Goal: Information Seeking & Learning: Learn about a topic

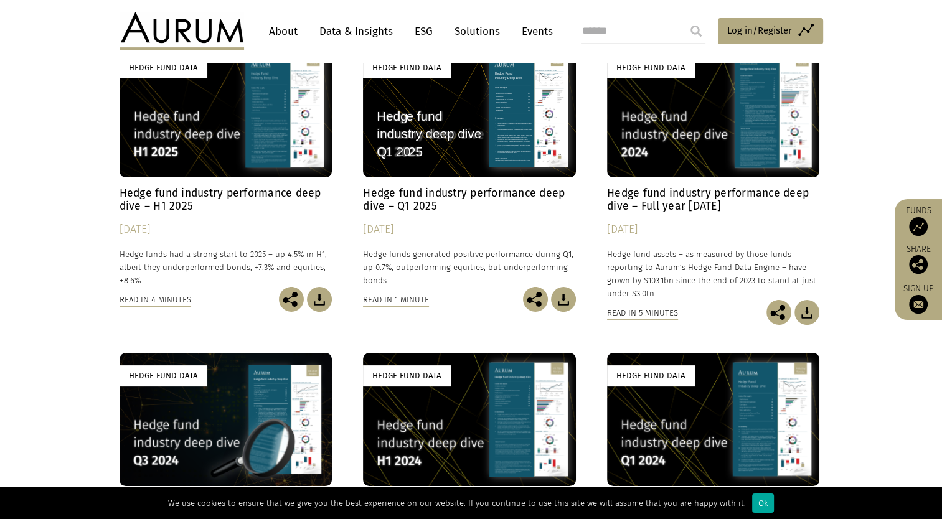
scroll to position [99, 0]
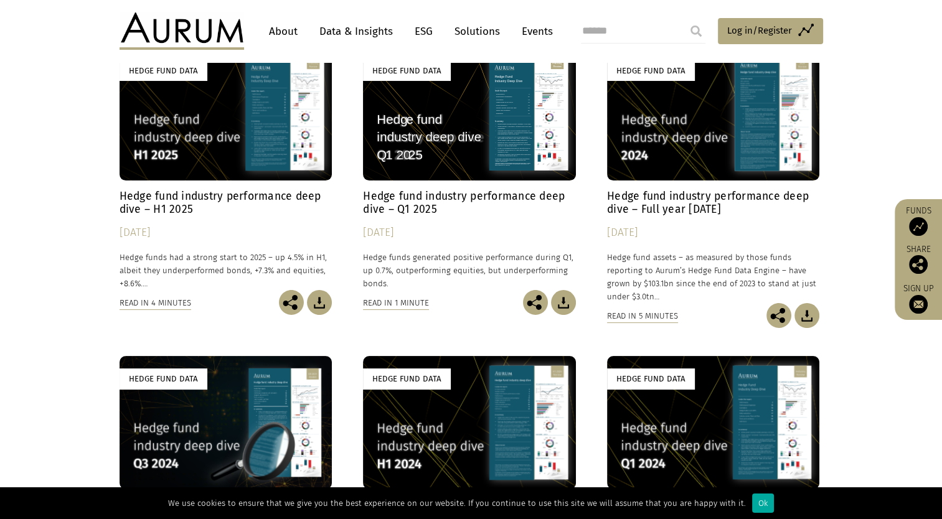
click at [221, 158] on div "Hedge Fund Data" at bounding box center [226, 114] width 213 height 133
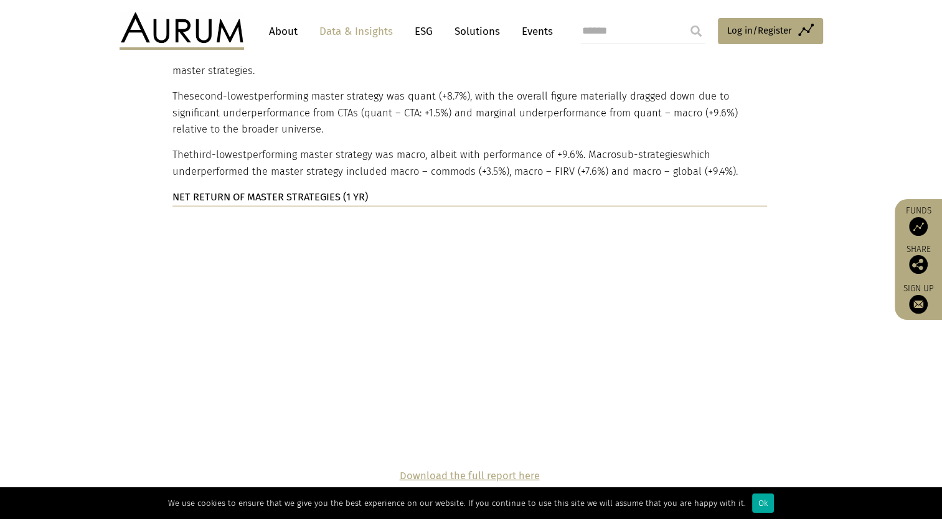
scroll to position [2755, 0]
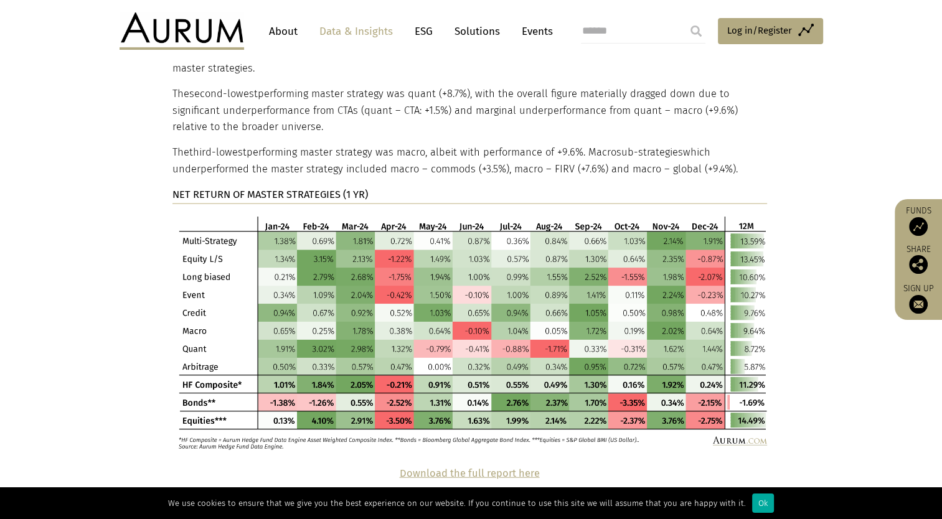
click at [272, 214] on img at bounding box center [469, 332] width 594 height 237
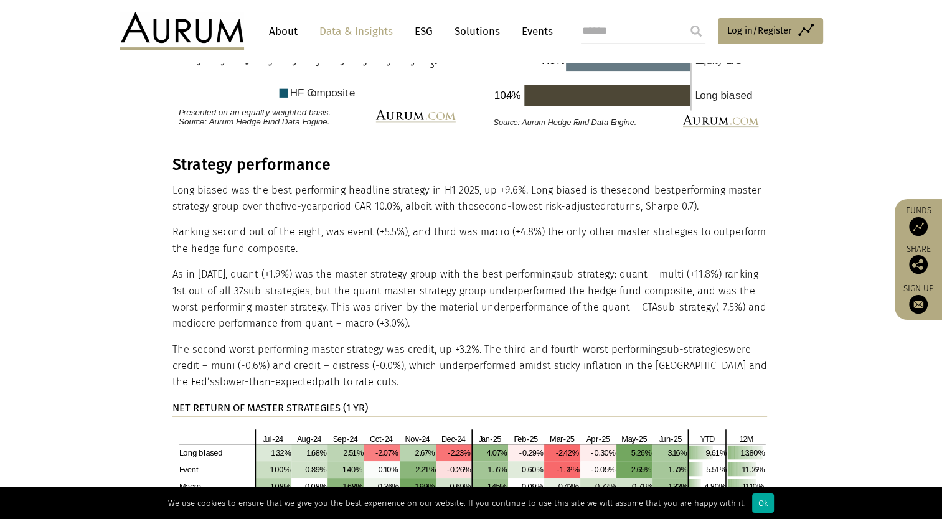
scroll to position [2323, 0]
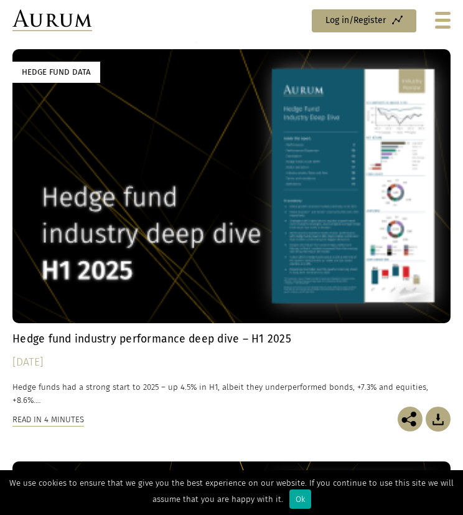
scroll to position [52, 0]
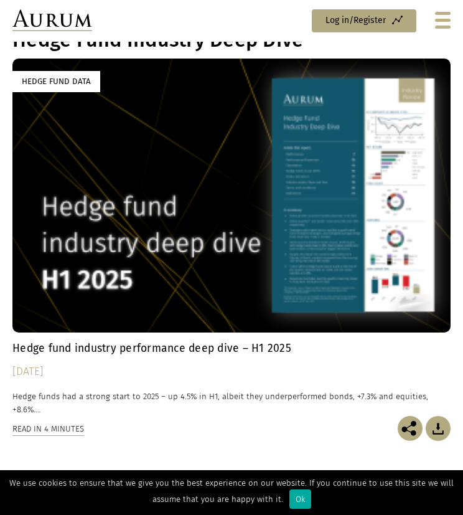
click at [141, 349] on h4 "Hedge fund industry performance deep dive – H1 2025" at bounding box center [231, 348] width 438 height 13
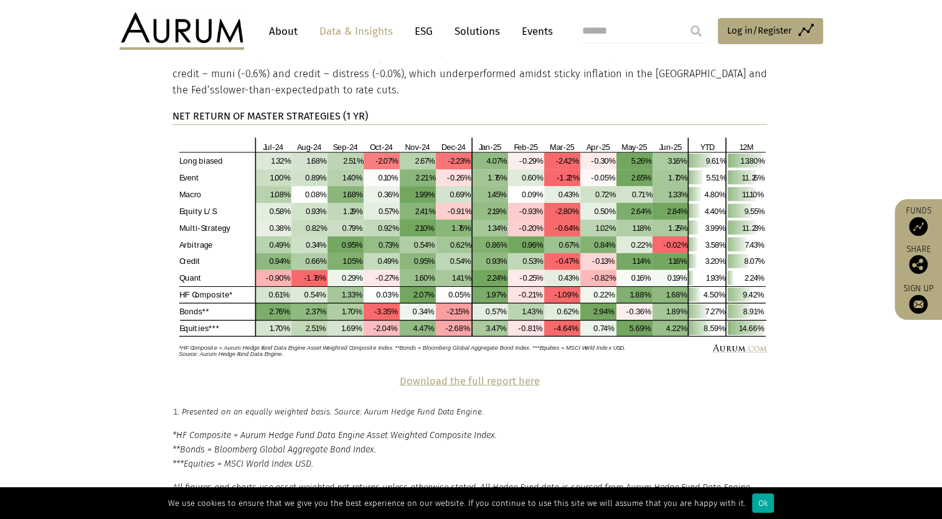
scroll to position [2612, 0]
click at [349, 373] on p "Download the full report here" at bounding box center [469, 381] width 594 height 16
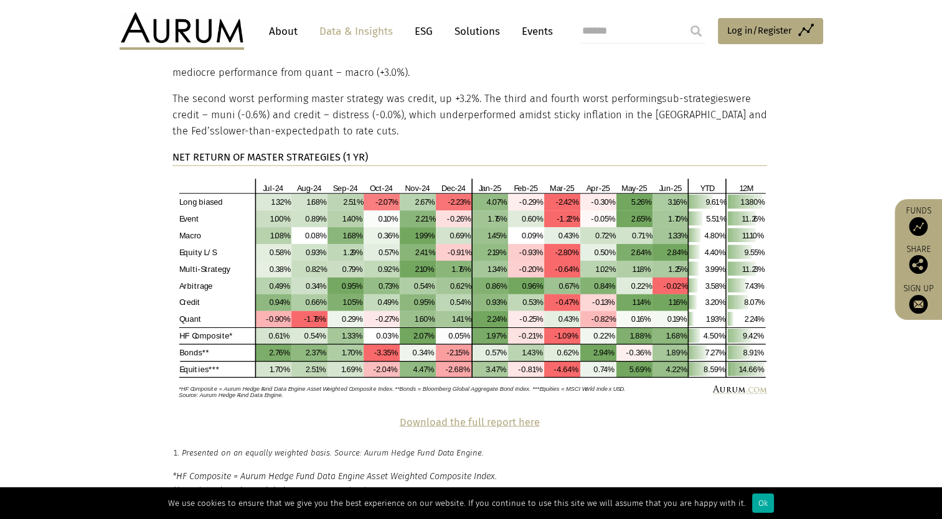
scroll to position [2570, 0]
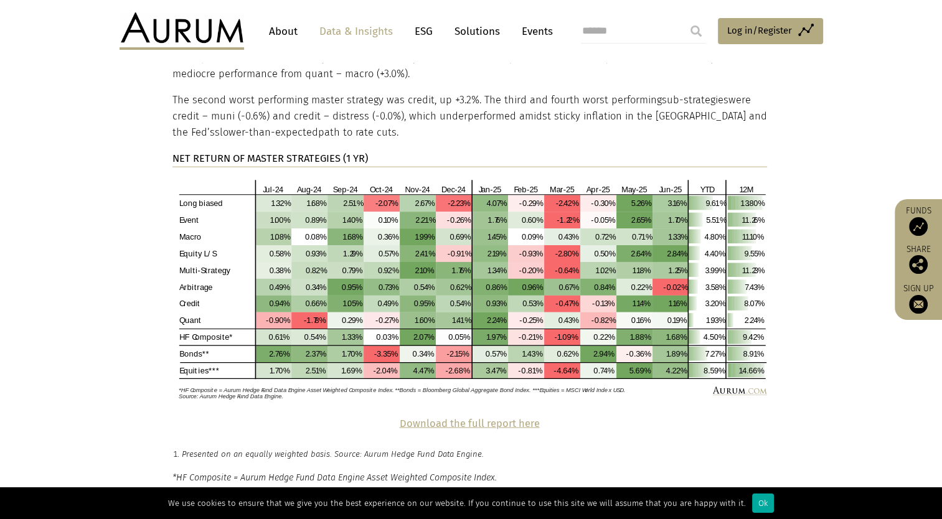
click at [360, 377] on section "Strategy performance Long biased was the best performing headline strategy in H…" at bounding box center [471, 161] width 942 height 510
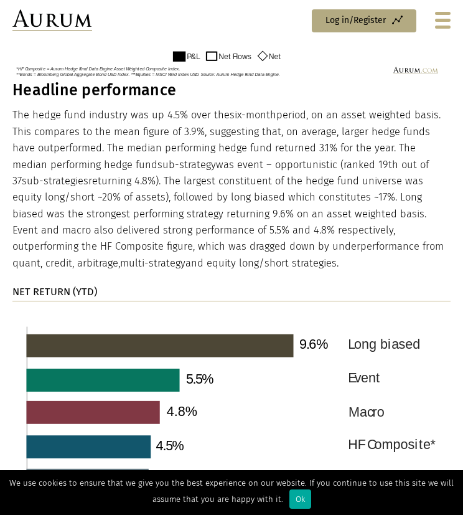
scroll to position [1493, 0]
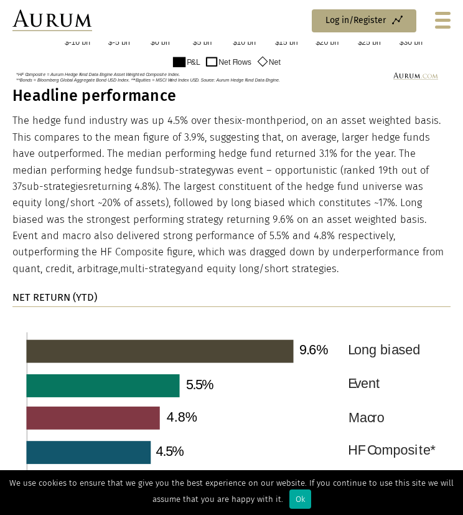
click at [236, 230] on p "The hedge fund industry was up 4.5% over the six-month period, on an asset weig…" at bounding box center [231, 195] width 438 height 164
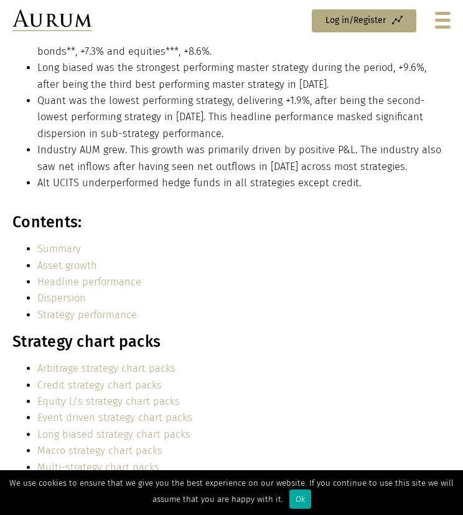
scroll to position [356, 0]
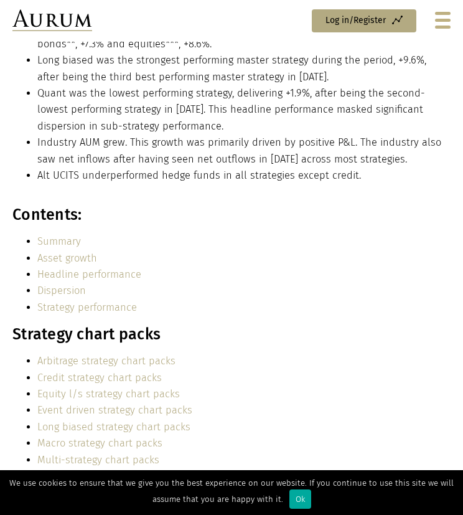
click at [92, 277] on link "Headline performance" at bounding box center [89, 274] width 104 height 12
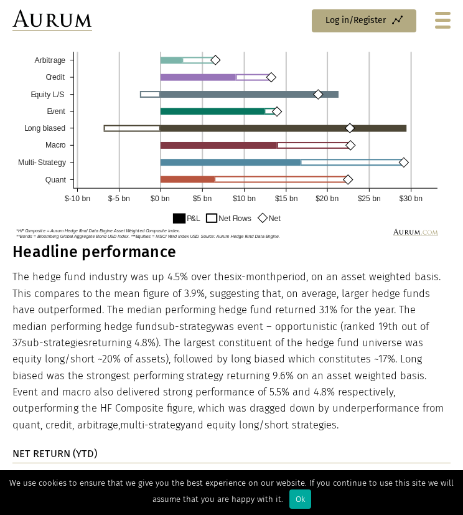
scroll to position [1353, 0]
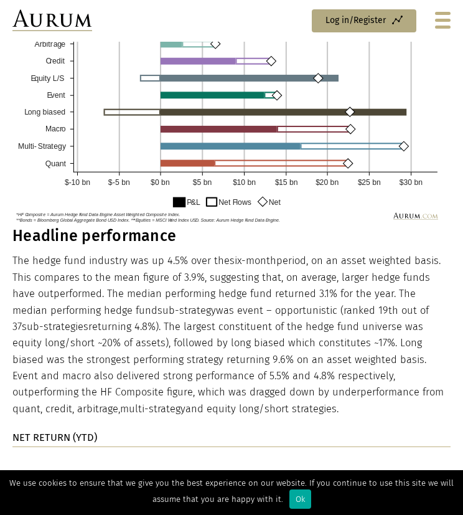
drag, startPoint x: 237, startPoint y: 406, endPoint x: 17, endPoint y: 259, distance: 264.7
click at [17, 259] on p "The hedge fund industry was up 4.5% over the six-month period, on an asset weig…" at bounding box center [231, 335] width 438 height 164
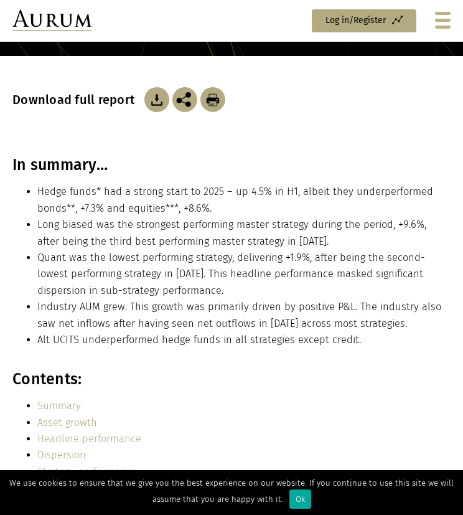
scroll to position [194, 0]
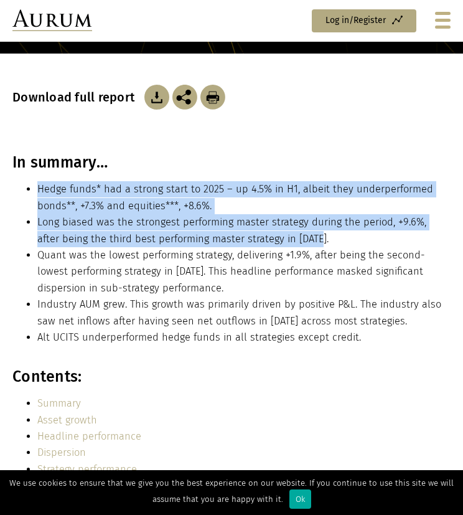
drag, startPoint x: 293, startPoint y: 238, endPoint x: 32, endPoint y: 191, distance: 265.0
click at [32, 191] on ul "Hedge funds* had a strong start to 2025 – up 4.5% in H1, albeit they underperfo…" at bounding box center [231, 263] width 438 height 164
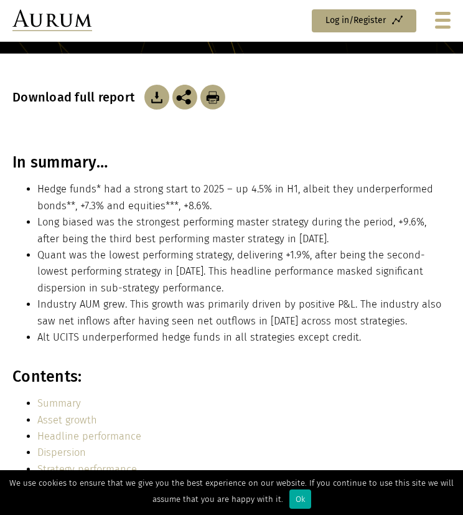
click at [96, 302] on li "Industry AUM grew. This growth was primarily driven by positive P&L. The indust…" at bounding box center [243, 312] width 413 height 33
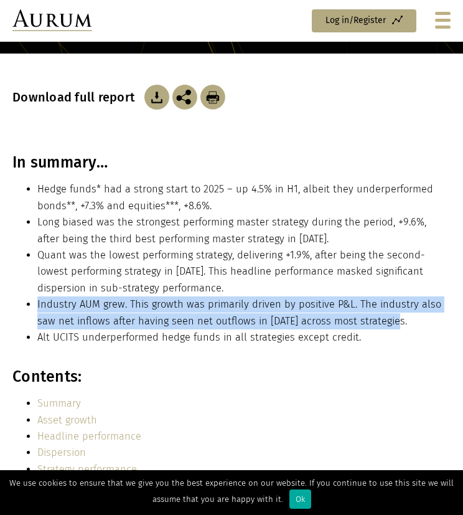
drag, startPoint x: 29, startPoint y: 307, endPoint x: 401, endPoint y: 320, distance: 371.9
click at [401, 320] on li "Industry AUM grew. This growth was primarily driven by positive P&L. The indust…" at bounding box center [243, 312] width 413 height 33
drag, startPoint x: 401, startPoint y: 320, endPoint x: 304, endPoint y: 316, distance: 97.2
copy li "Industry AUM grew. This growth was primarily driven by positive P&L. The indust…"
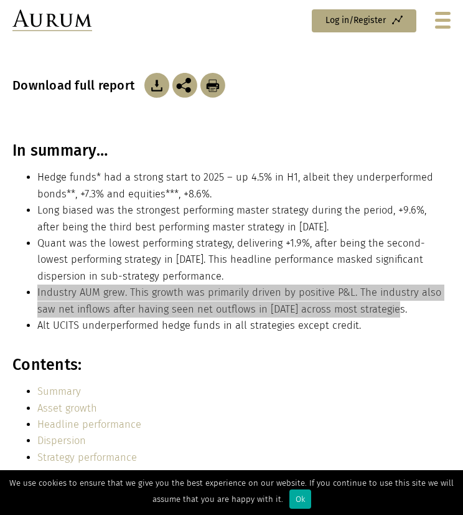
scroll to position [207, 0]
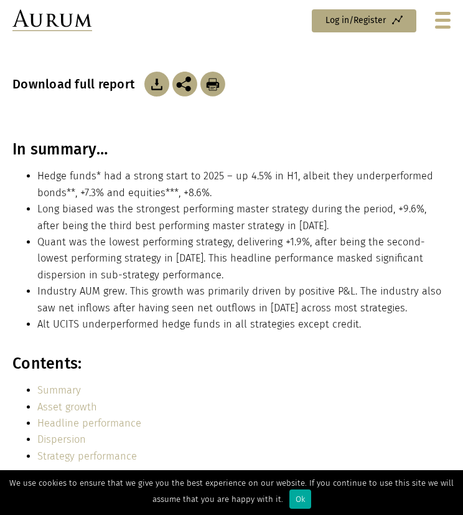
click at [177, 232] on li "Long biased was the strongest performing master strategy during the period, +9.…" at bounding box center [243, 217] width 413 height 33
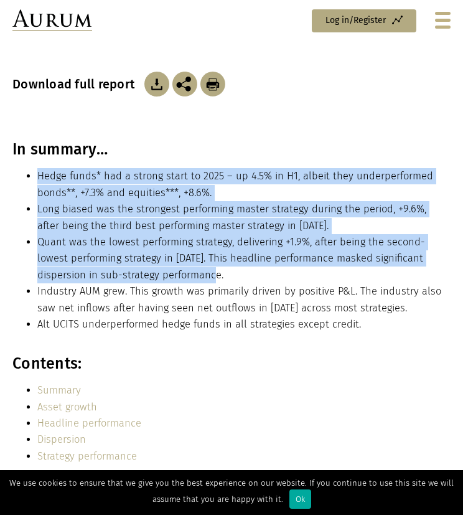
drag, startPoint x: 38, startPoint y: 176, endPoint x: 239, endPoint y: 283, distance: 227.8
click at [239, 283] on ul "Hedge funds* had a strong start to 2025 – up 4.5% in H1, albeit they underperfo…" at bounding box center [231, 250] width 438 height 164
click at [232, 238] on li "Quant was the lowest performing strategy, delivering +1.9%, after being the sec…" at bounding box center [243, 258] width 413 height 49
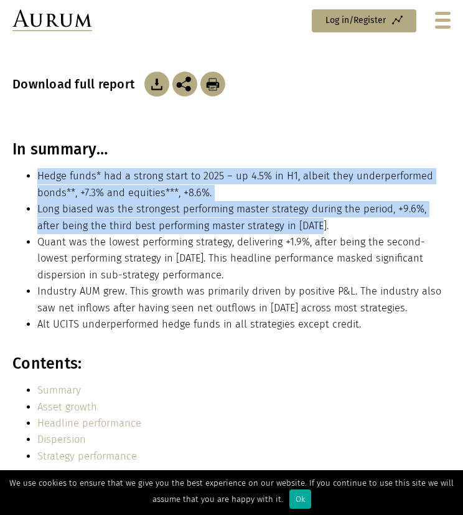
drag, startPoint x: 297, startPoint y: 221, endPoint x: 22, endPoint y: 174, distance: 278.5
click at [22, 174] on ul "Hedge funds* had a strong start to 2025 – up 4.5% in H1, albeit they underperfo…" at bounding box center [231, 250] width 438 height 164
copy ul "Hedge funds* had a strong start to 2025 – up 4.5% in H1, albeit they underperfo…"
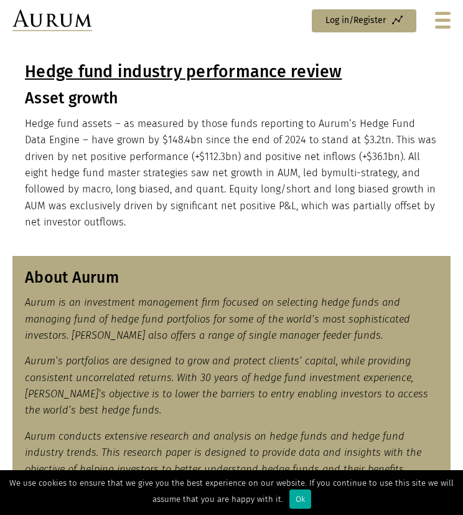
scroll to position [818, 0]
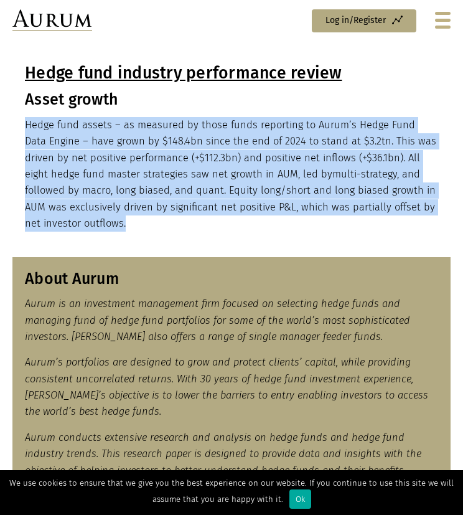
drag, startPoint x: 107, startPoint y: 223, endPoint x: 21, endPoint y: 123, distance: 132.4
click at [21, 123] on div "Hedge fund industry performance review Asset growth Hedge fund assets – as meas…" at bounding box center [231, 145] width 438 height 197
drag, startPoint x: 21, startPoint y: 123, endPoint x: 101, endPoint y: 128, distance: 80.5
copy p "Hedge fund assets – as measured by those funds reporting to Aurum’s Hedge Fund …"
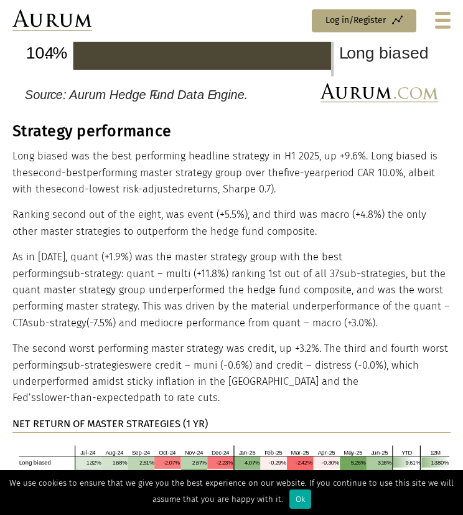
scroll to position [3627, 0]
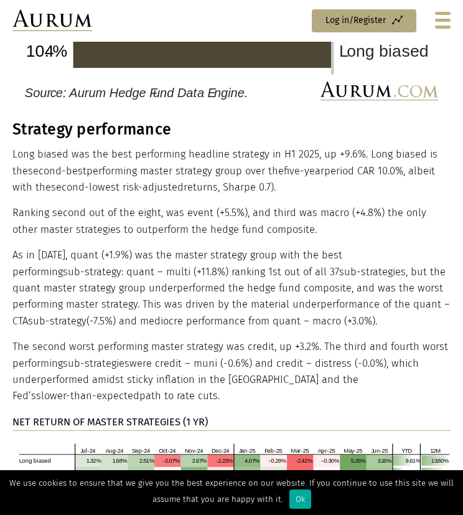
click at [250, 205] on p "Ranking second out of the eight, was event (+5.5%), and third was macro (+4.8%)…" at bounding box center [231, 221] width 438 height 33
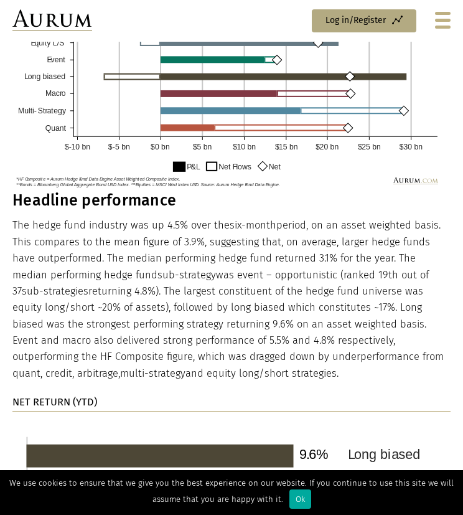
scroll to position [1411, 0]
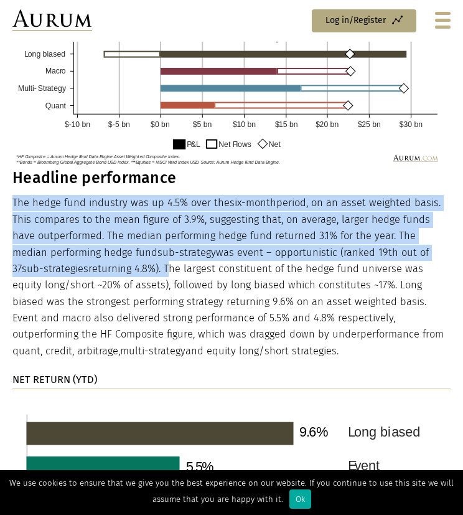
drag, startPoint x: 12, startPoint y: 202, endPoint x: 154, endPoint y: 267, distance: 156.3
click at [154, 267] on p "The hedge fund industry was up 4.5% over the six-month period, on an asset weig…" at bounding box center [231, 277] width 438 height 164
click at [399, 244] on p "The hedge fund industry was up 4.5% over the six-month period, on an asset weig…" at bounding box center [231, 277] width 438 height 164
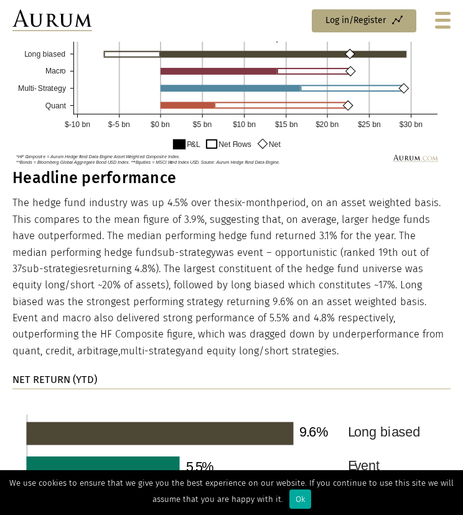
click at [398, 235] on p "The hedge fund industry was up 4.5% over the six-month period, on an asset weig…" at bounding box center [231, 277] width 438 height 164
copy p "median"
click at [319, 284] on p "The hedge fund industry was up 4.5% over the six-month period, on an asset weig…" at bounding box center [231, 277] width 438 height 164
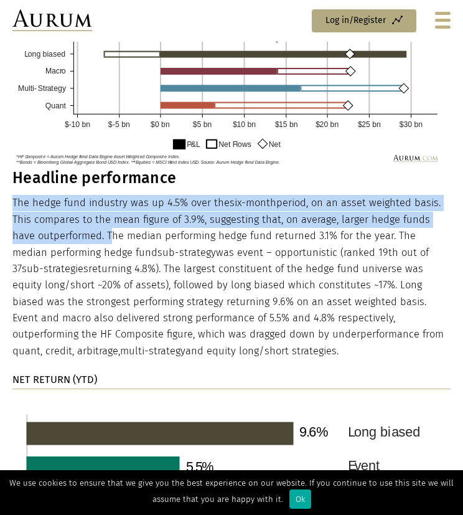
drag, startPoint x: 81, startPoint y: 236, endPoint x: 13, endPoint y: 192, distance: 80.6
click at [13, 192] on div "Headline performance The hedge fund industry was up 4.5% over the six-month per…" at bounding box center [231, 270] width 438 height 203
copy p "The hedge fund industry was up 4.5% over the six-month period, on an asset weig…"
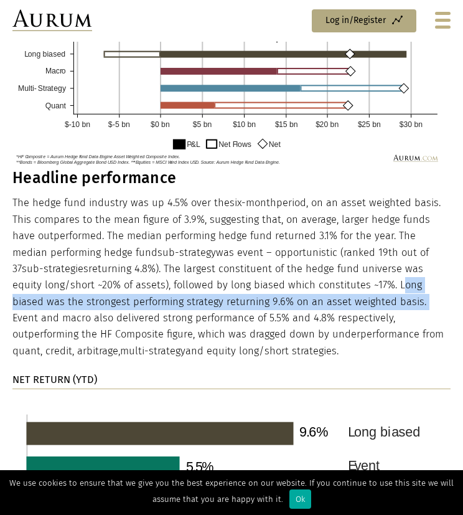
drag, startPoint x: 362, startPoint y: 284, endPoint x: 361, endPoint y: 304, distance: 20.6
click at [361, 304] on p "The hedge fund industry was up 4.5% over the six-month period, on an asset weig…" at bounding box center [231, 277] width 438 height 164
copy p "Long biased was the strongest performing strategy returning 9.6% on an asset we…"
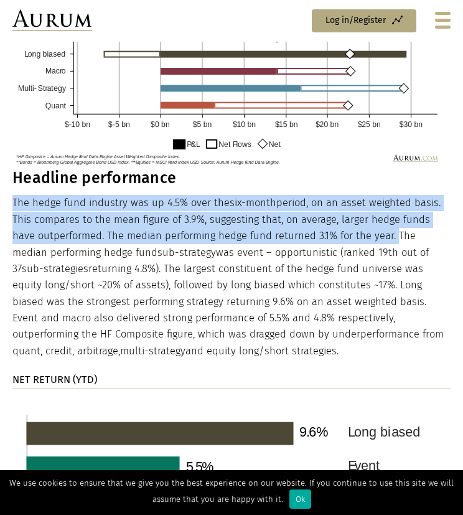
drag, startPoint x: 14, startPoint y: 200, endPoint x: 365, endPoint y: 231, distance: 352.4
click at [365, 231] on p "The hedge fund industry was up 4.5% over the six-month period, on an asset weig…" at bounding box center [231, 277] width 438 height 164
drag, startPoint x: 365, startPoint y: 231, endPoint x: 318, endPoint y: 223, distance: 47.3
copy p "The hedge fund industry was up 4.5% over the six-month period, on an asset weig…"
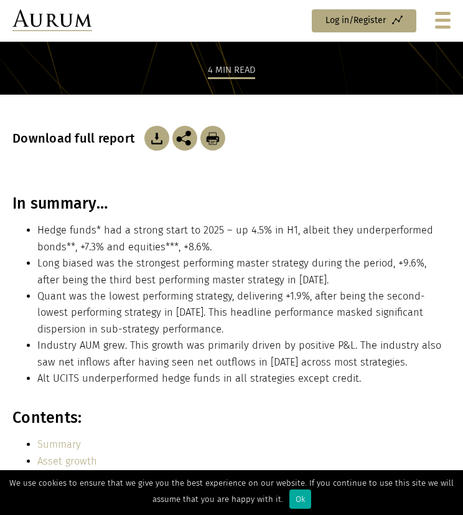
scroll to position [188, 0]
